Goal: Information Seeking & Learning: Check status

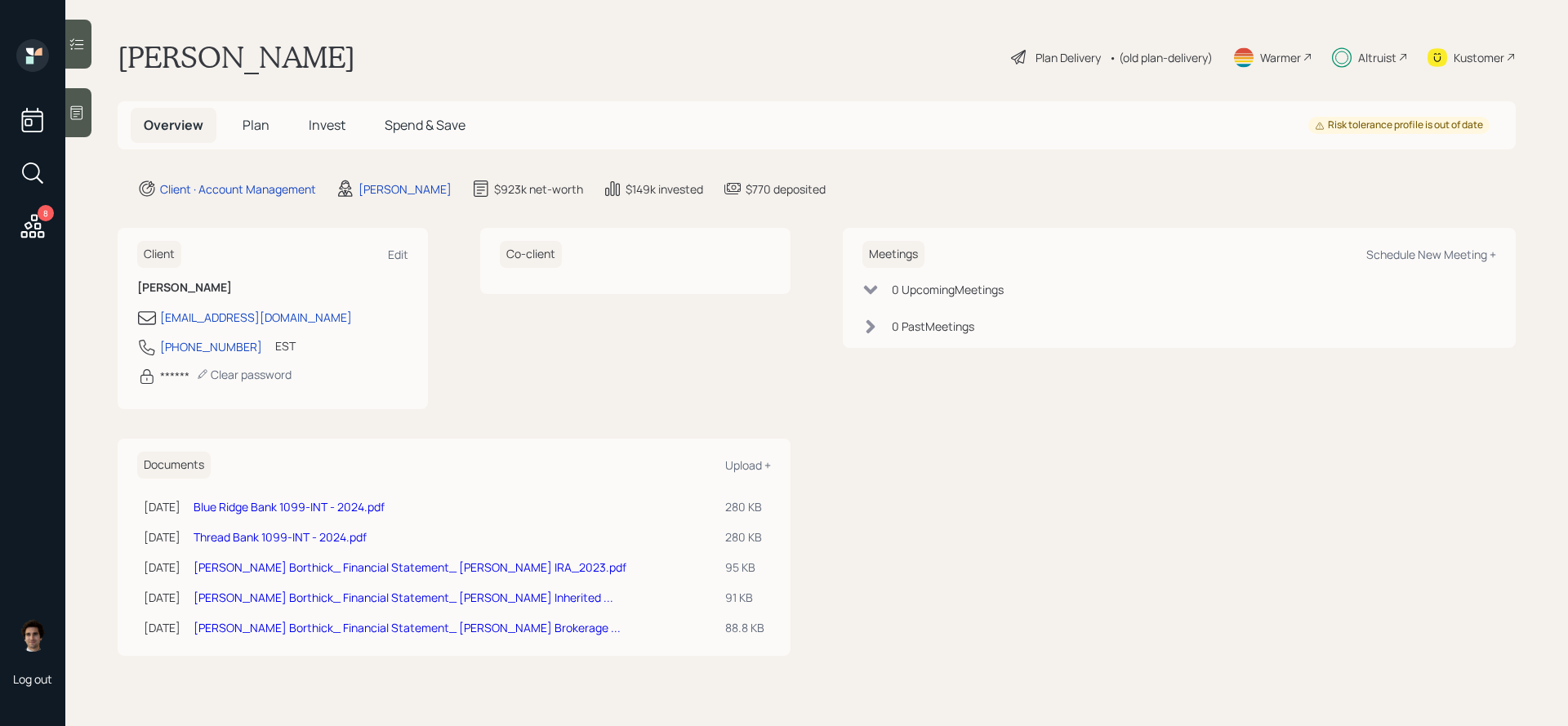
click at [446, 136] on h5 "Spend & Save" at bounding box center [425, 126] width 107 height 35
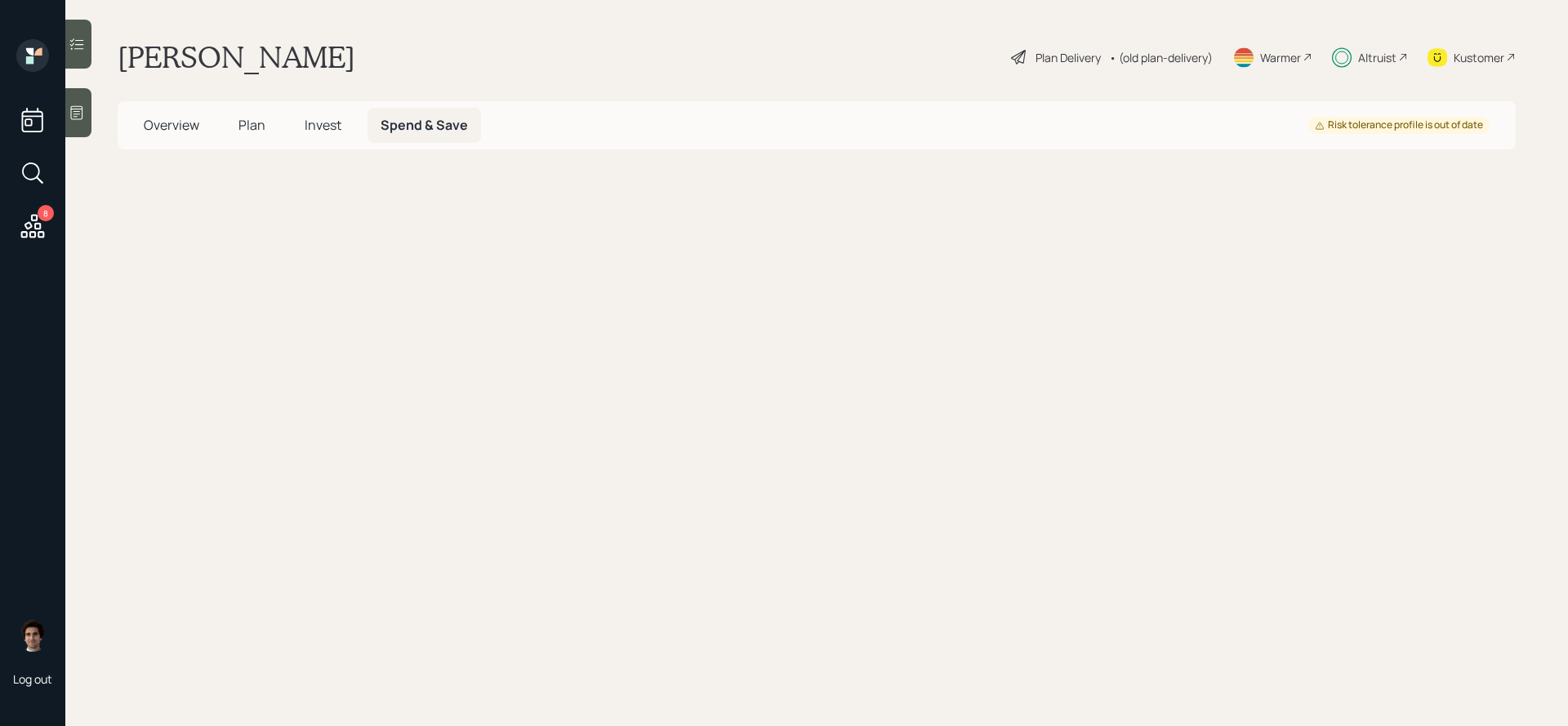
click at [446, 136] on h5 "Spend & Save" at bounding box center [425, 126] width 114 height 35
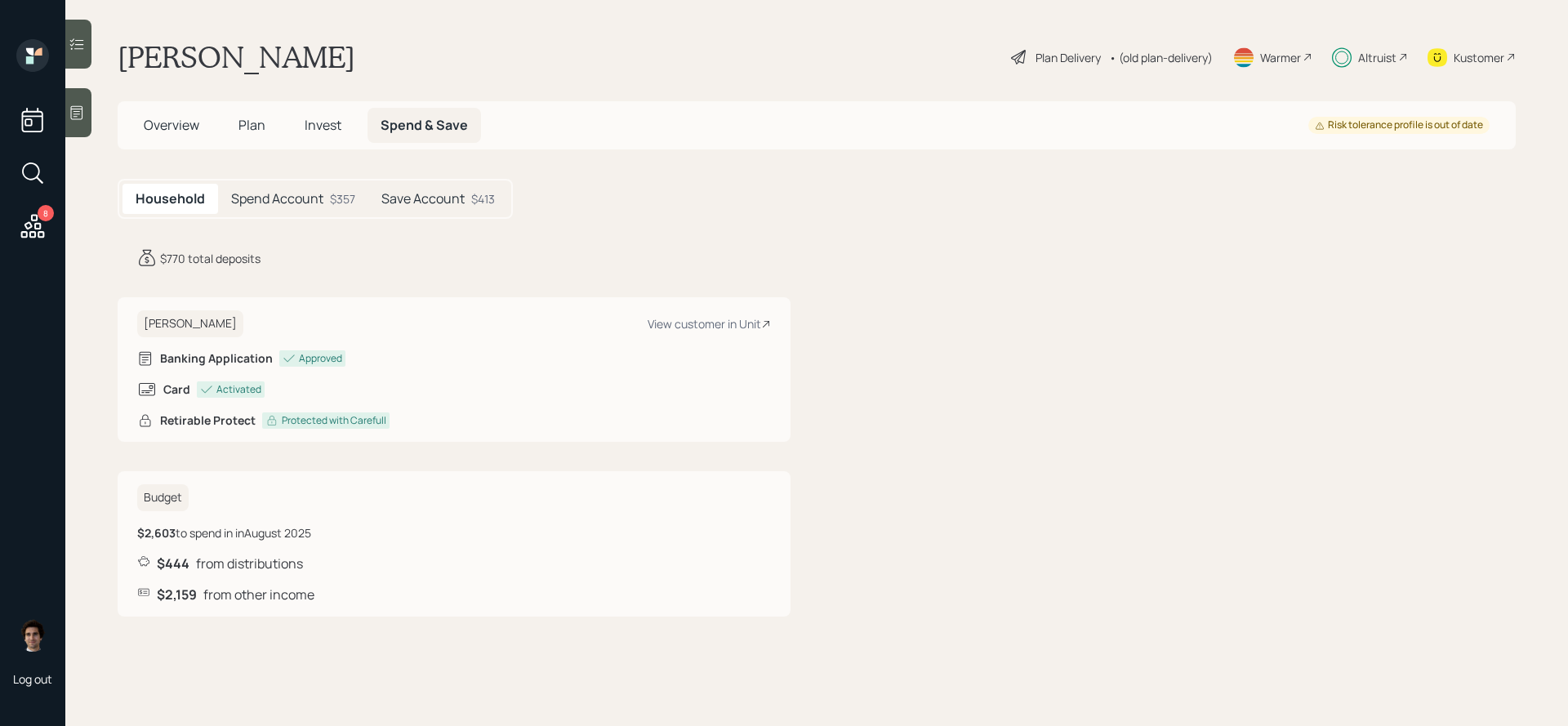
click at [325, 135] on h5 "Invest" at bounding box center [323, 126] width 63 height 35
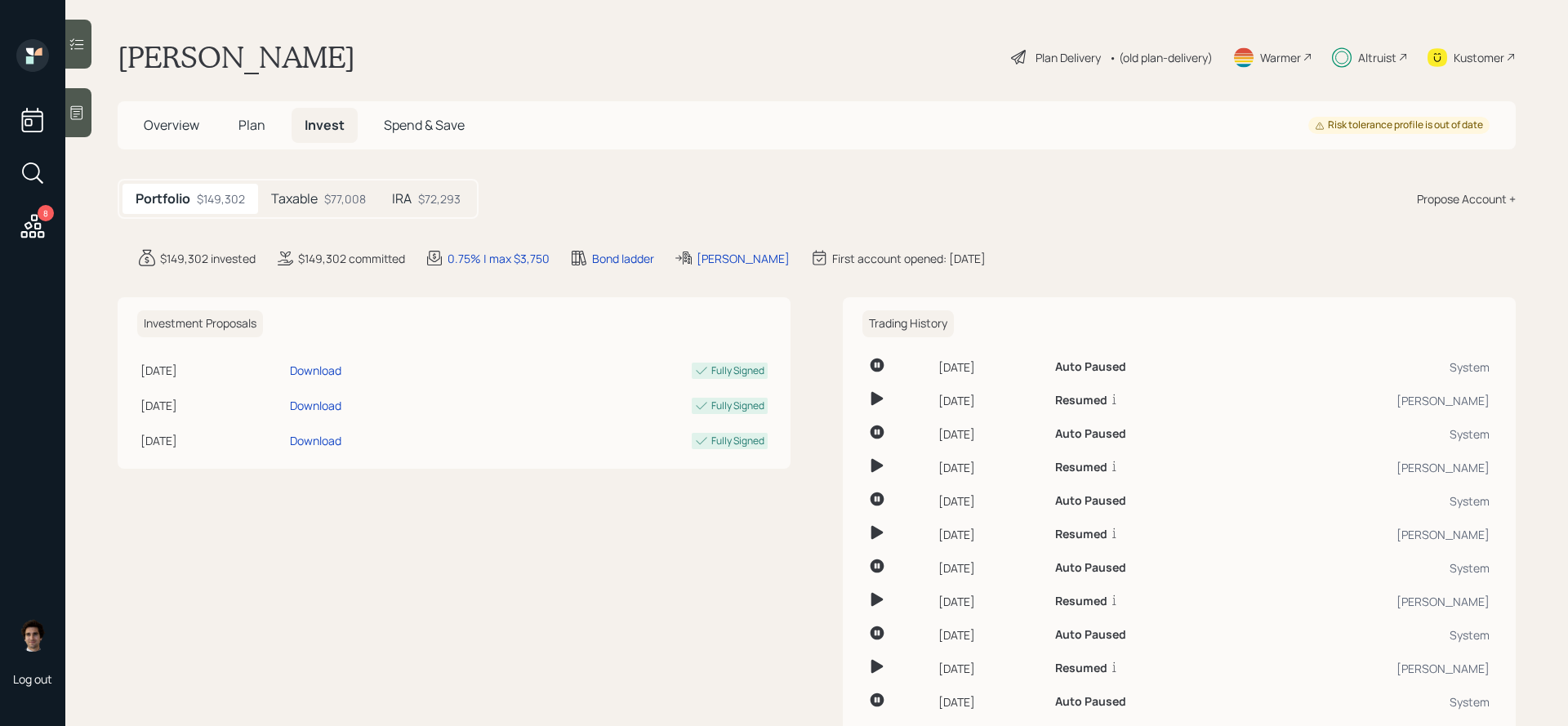
click at [323, 199] on div "Taxable $77,008" at bounding box center [318, 198] width 121 height 30
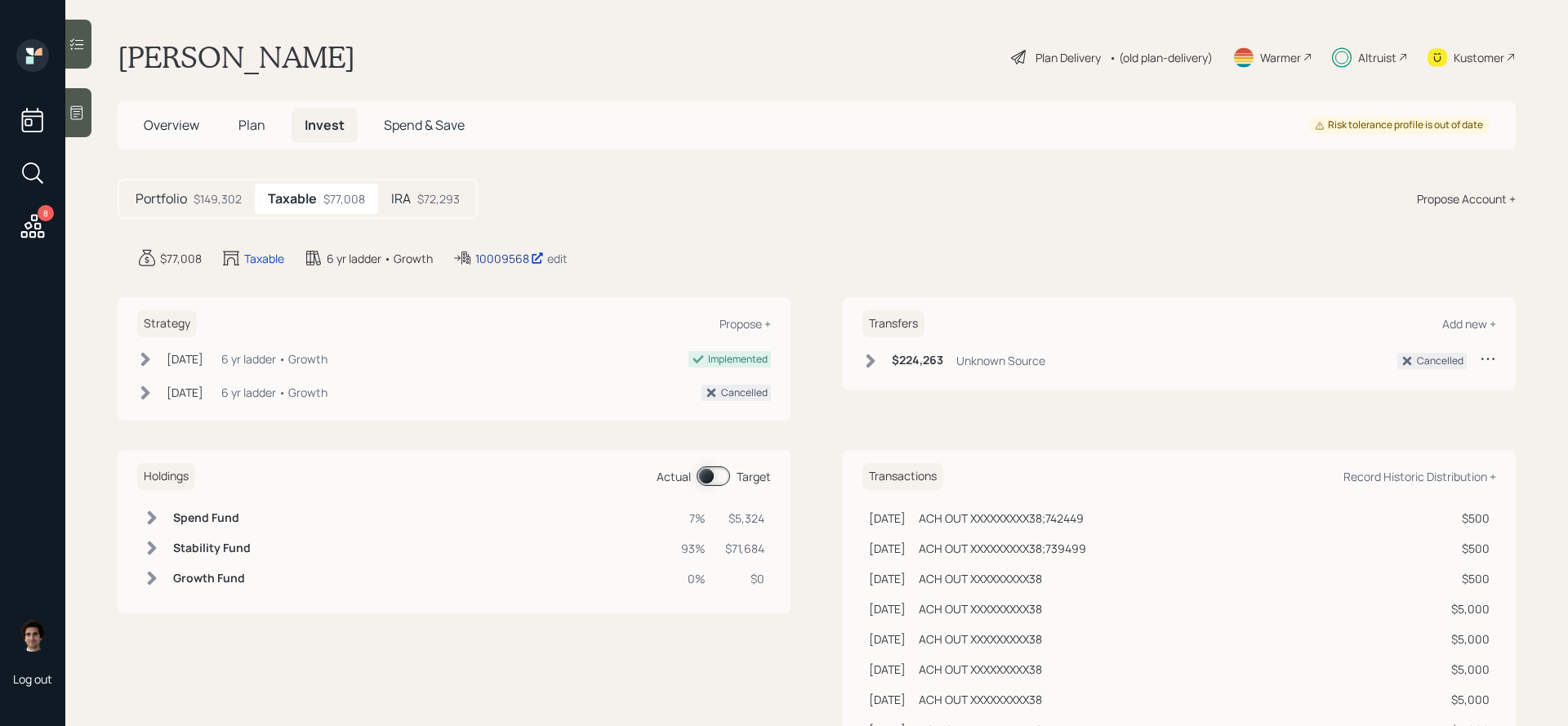
click at [495, 251] on div "10009568" at bounding box center [510, 258] width 69 height 17
